Goal: Participate in discussion: Engage in conversation with other users on a specific topic

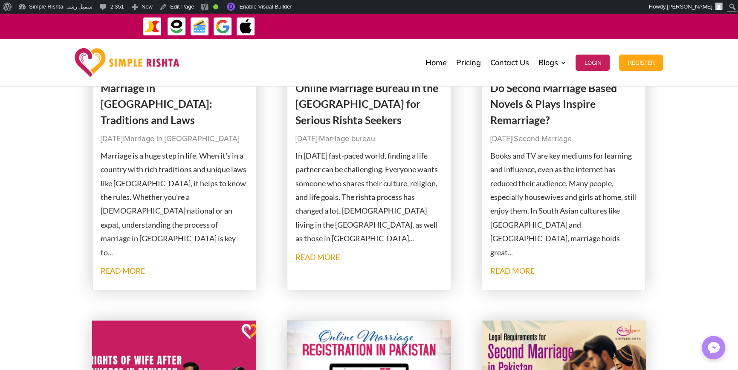
scroll to position [256, 0]
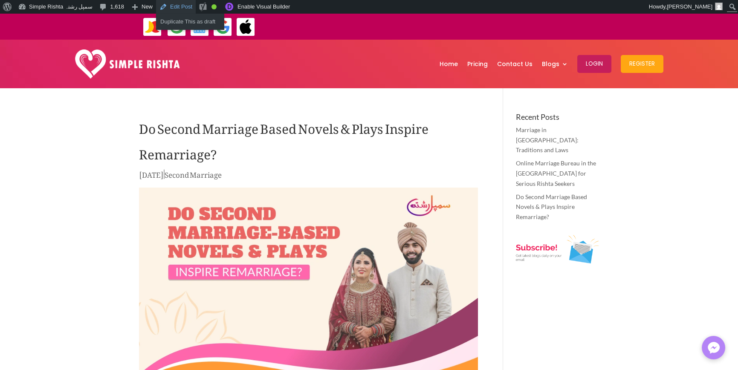
click at [177, 6] on link "Edit Post" at bounding box center [176, 7] width 40 height 14
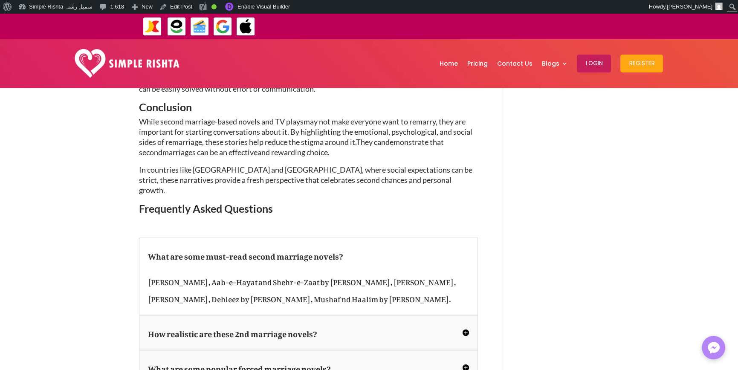
scroll to position [2858, 0]
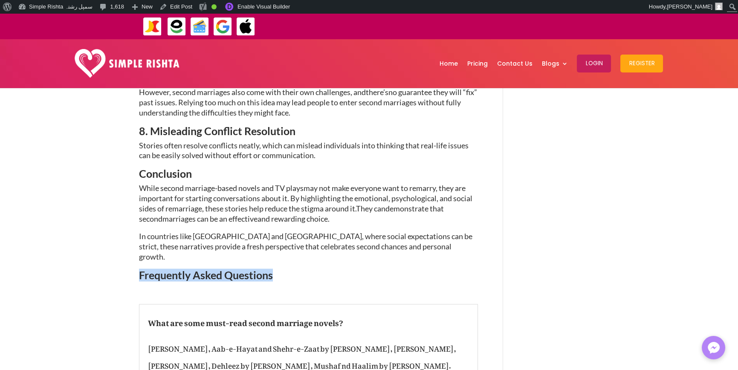
drag, startPoint x: 120, startPoint y: 204, endPoint x: 283, endPoint y: 204, distance: 163.0
click at [283, 270] on h3 "Frequently Asked Questions" at bounding box center [308, 277] width 339 height 15
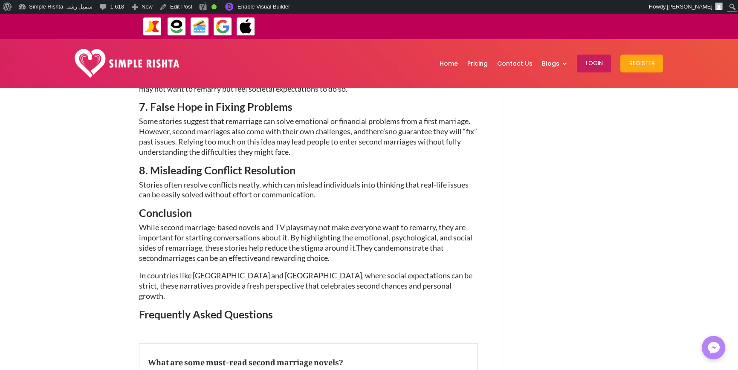
scroll to position [2901, 0]
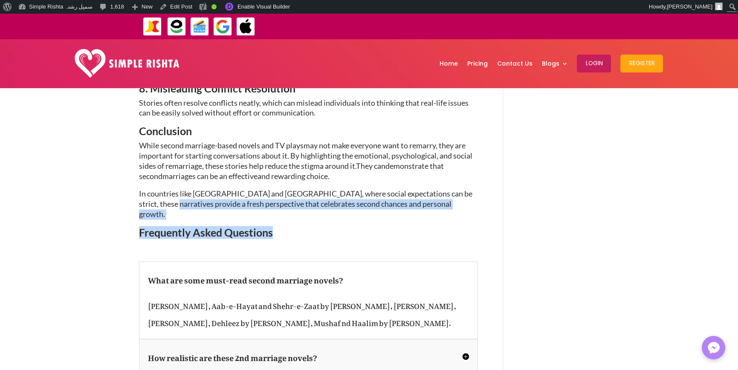
drag, startPoint x: 131, startPoint y: 154, endPoint x: 324, endPoint y: 158, distance: 193.3
click at [324, 227] on h3 "Frequently Asked Questions" at bounding box center [308, 234] width 339 height 15
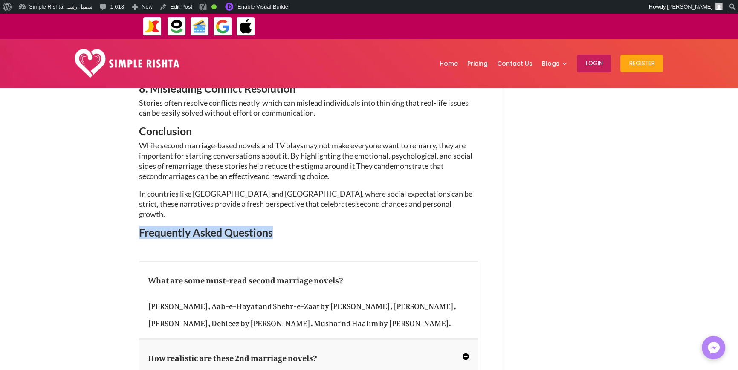
drag, startPoint x: 313, startPoint y: 160, endPoint x: 66, endPoint y: 161, distance: 247.0
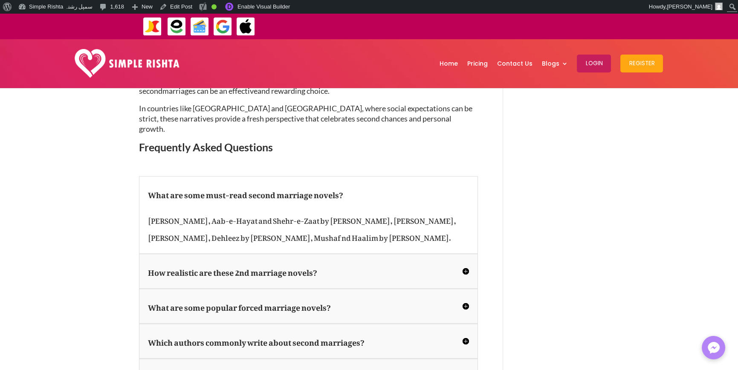
click at [409, 263] on h5 "How realistic are these 2nd marriage novels?" at bounding box center [308, 271] width 321 height 17
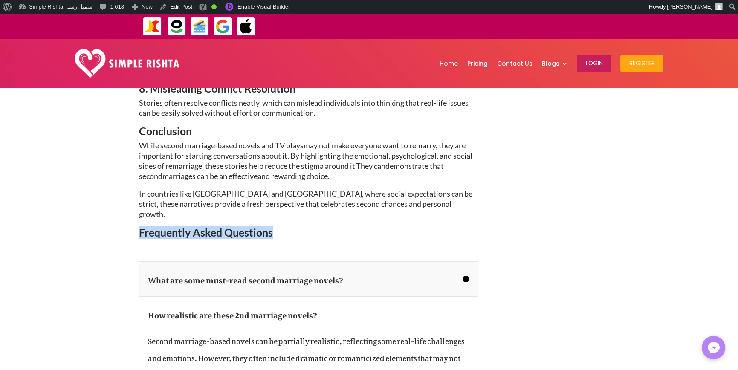
drag, startPoint x: 128, startPoint y: 167, endPoint x: 328, endPoint y: 165, distance: 200.5
click at [328, 227] on h3 "Frequently Asked Questions" at bounding box center [308, 234] width 339 height 15
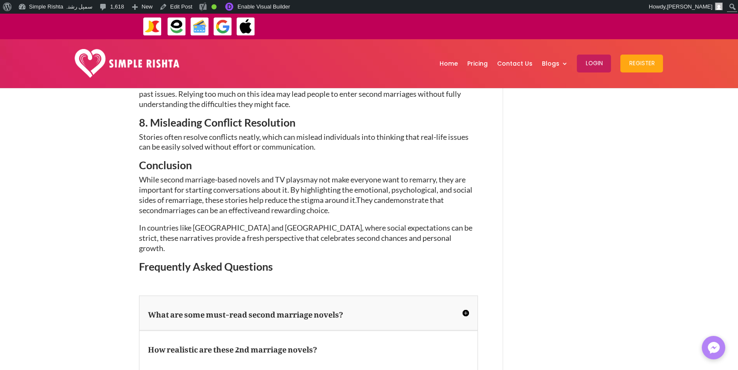
scroll to position [2816, 0]
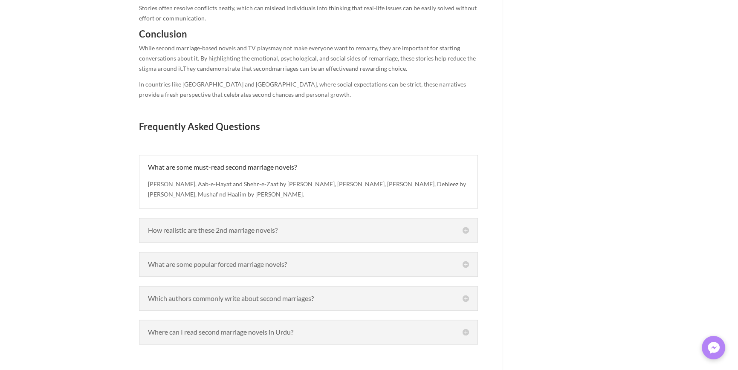
type textarea "*********"
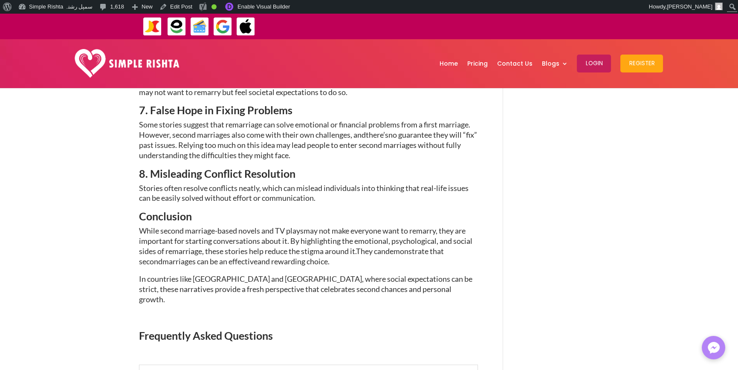
click at [356, 274] on span "In countries like [GEOGRAPHIC_DATA] and [GEOGRAPHIC_DATA], where social expecta…" at bounding box center [306, 289] width 334 height 30
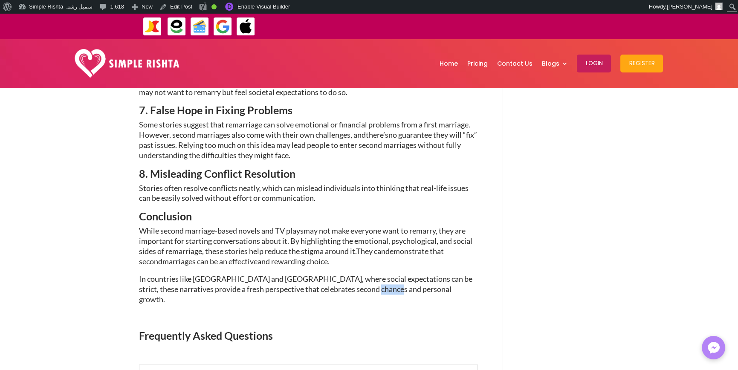
click at [356, 274] on span "In countries like [GEOGRAPHIC_DATA] and [GEOGRAPHIC_DATA], where social expecta…" at bounding box center [306, 289] width 334 height 30
click at [364, 274] on p "In countries like [GEOGRAPHIC_DATA] and [GEOGRAPHIC_DATA], where social expecta…" at bounding box center [308, 293] width 339 height 38
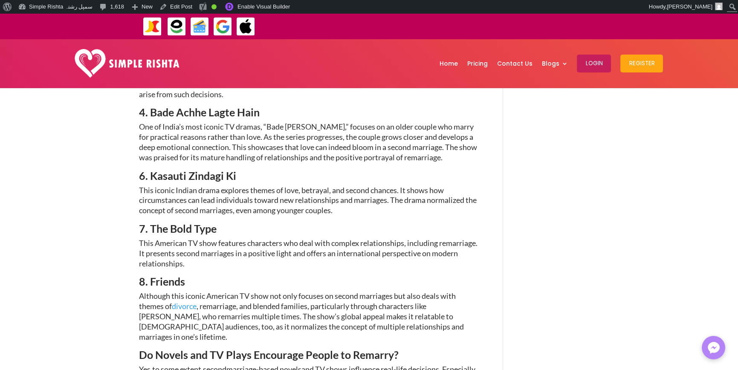
scroll to position [1666, 0]
